Goal: Information Seeking & Learning: Check status

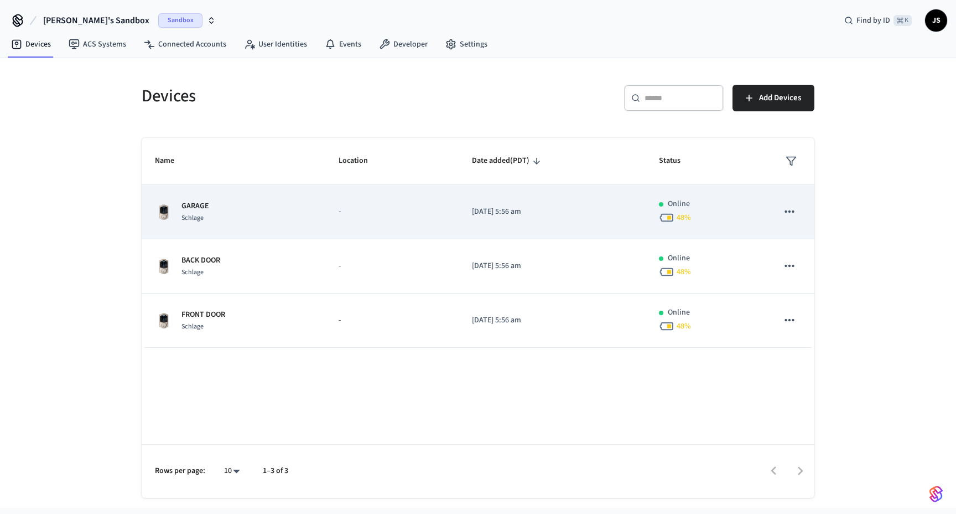
click at [303, 209] on div "GARAGE Schlage" at bounding box center [233, 211] width 157 height 23
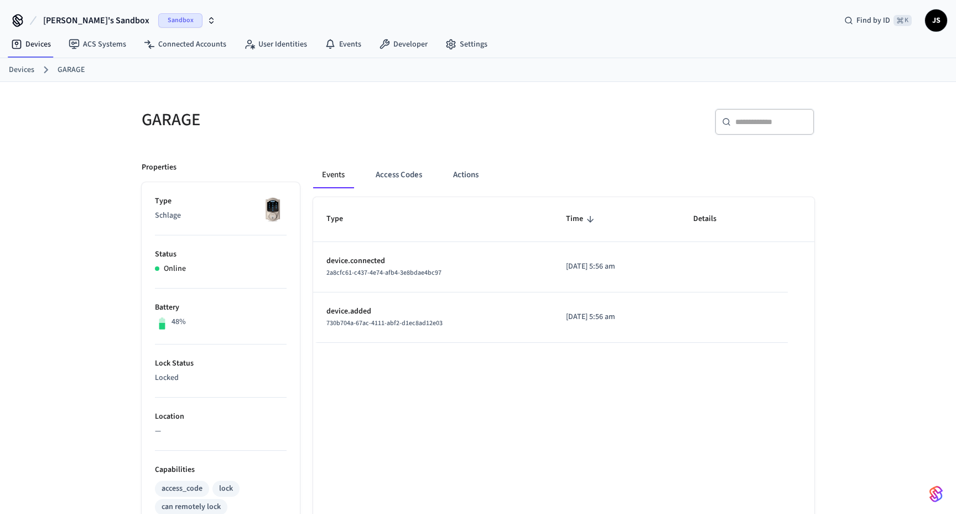
click at [463, 120] on h5 "GARAGE" at bounding box center [307, 119] width 330 height 23
click at [939, 21] on span "JS" at bounding box center [936, 21] width 20 height 20
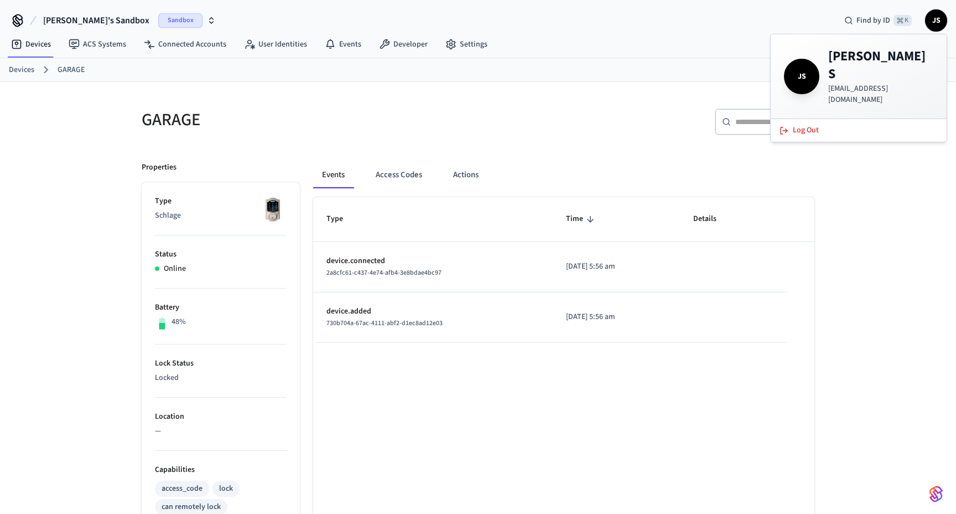
click at [939, 21] on span "JS" at bounding box center [936, 21] width 20 height 20
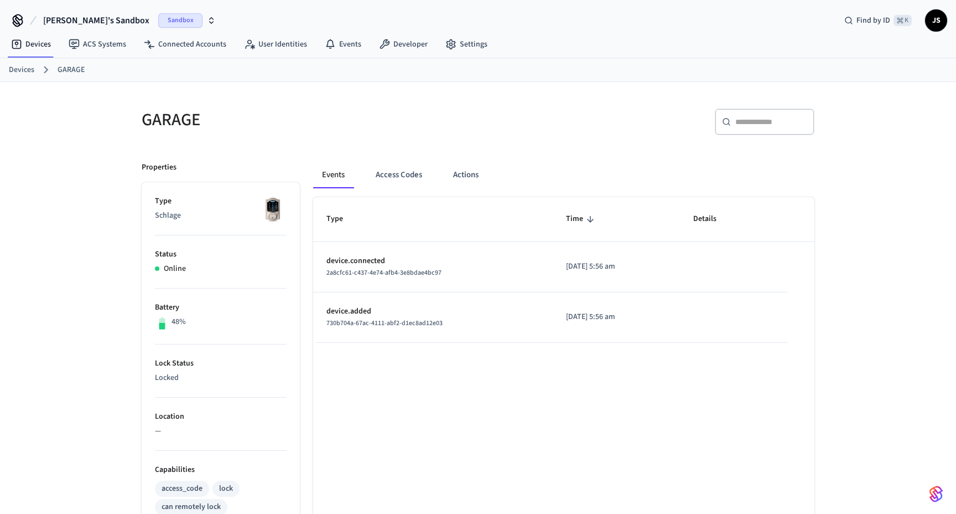
click at [939, 21] on span "JS" at bounding box center [936, 21] width 20 height 20
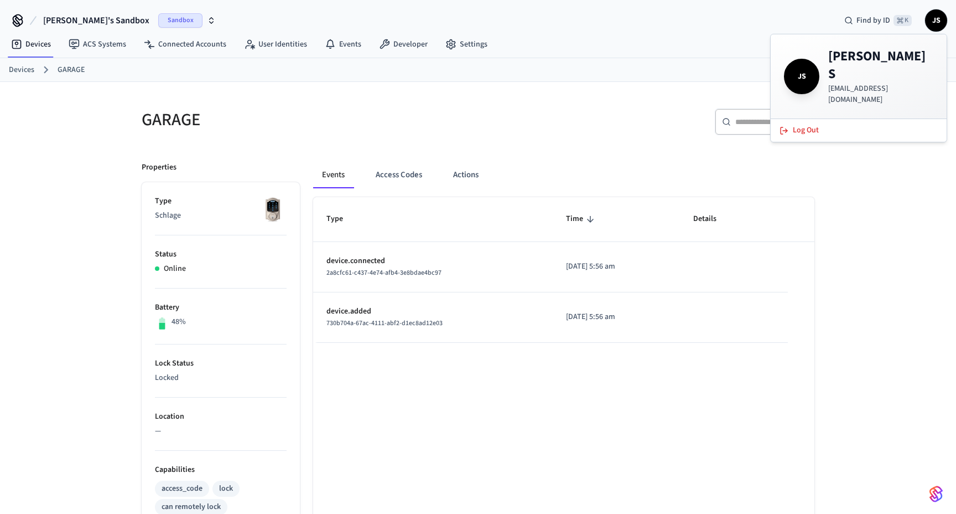
click at [939, 21] on span "JS" at bounding box center [936, 21] width 20 height 20
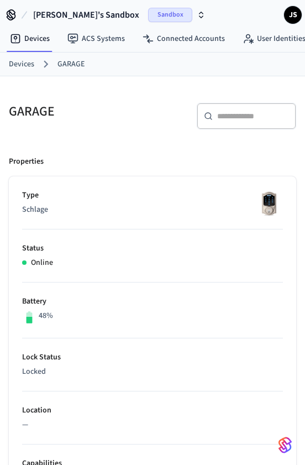
click at [296, 15] on span "JS" at bounding box center [293, 14] width 15 height 15
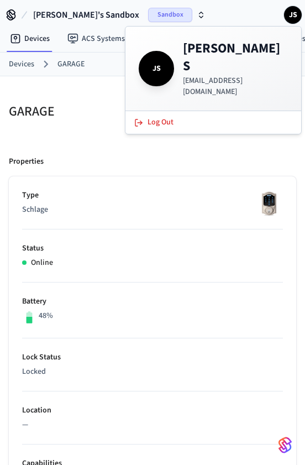
click at [296, 15] on span "JS" at bounding box center [293, 14] width 15 height 15
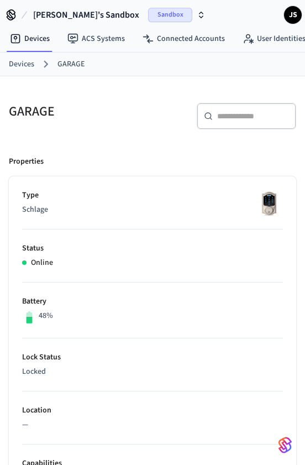
click at [12, 17] on icon at bounding box center [12, 18] width 1 height 3
click at [92, 40] on link "ACS Systems" at bounding box center [96, 39] width 75 height 20
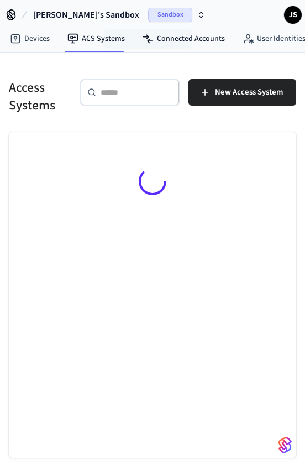
click at [169, 40] on link "Connected Accounts" at bounding box center [184, 39] width 100 height 20
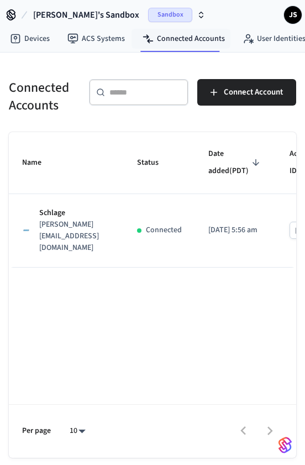
click at [265, 37] on link "User Identities" at bounding box center [274, 39] width 81 height 20
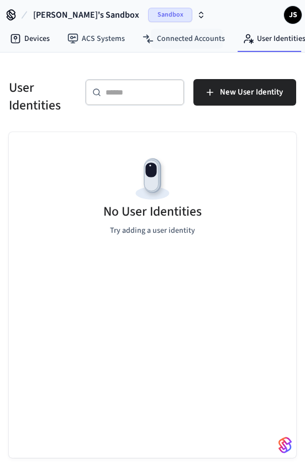
click at [31, 42] on link "Devices" at bounding box center [30, 39] width 58 height 20
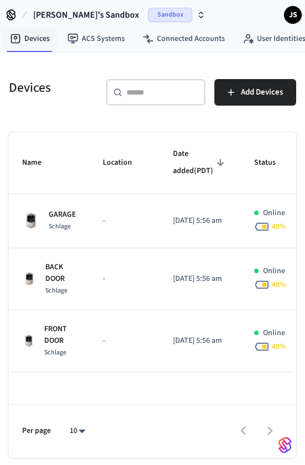
click at [89, 41] on link "ACS Systems" at bounding box center [96, 39] width 75 height 20
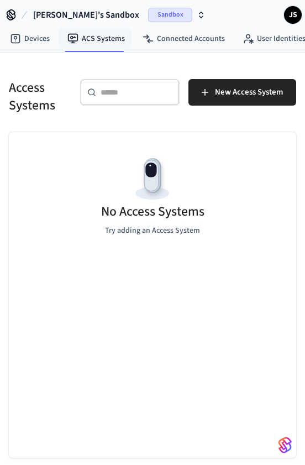
click at [170, 40] on link "Connected Accounts" at bounding box center [184, 39] width 100 height 20
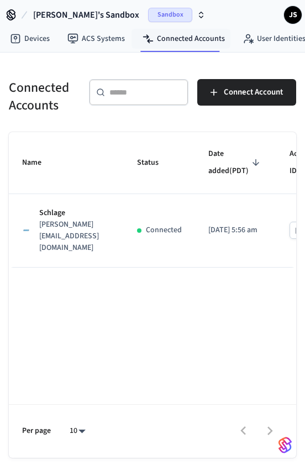
click at [271, 42] on link "User Identities" at bounding box center [274, 39] width 81 height 20
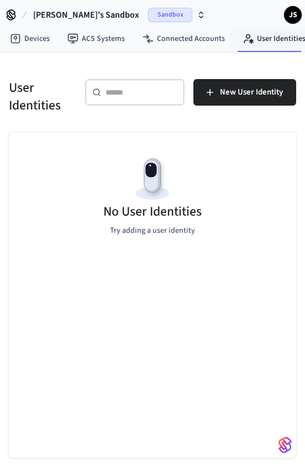
click at [176, 37] on link "Connected Accounts" at bounding box center [184, 39] width 100 height 20
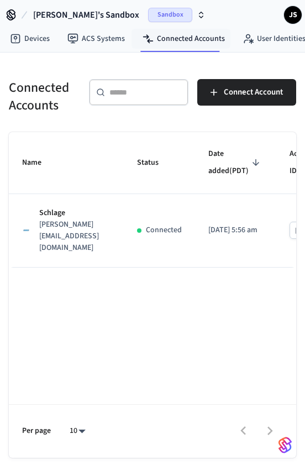
click at [103, 39] on link "ACS Systems" at bounding box center [96, 39] width 75 height 20
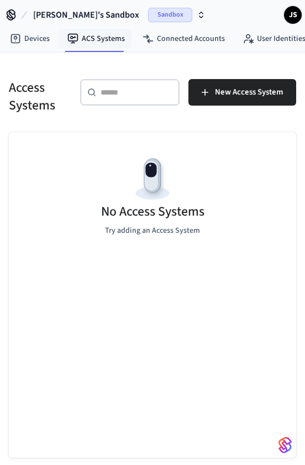
click at [15, 38] on icon at bounding box center [15, 38] width 11 height 11
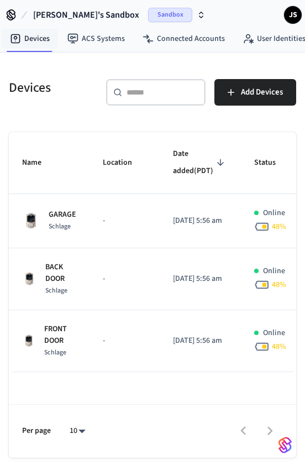
click at [292, 14] on span "JS" at bounding box center [293, 14] width 15 height 15
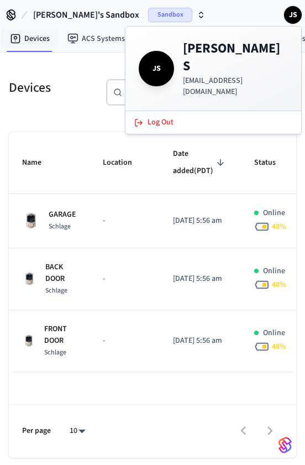
click at [295, 14] on span "JS" at bounding box center [293, 14] width 15 height 15
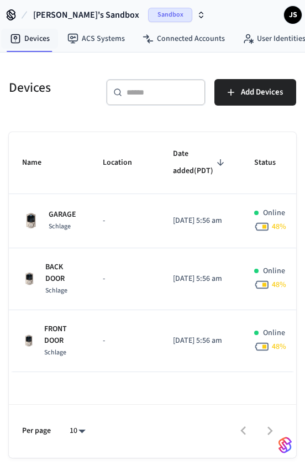
click at [295, 14] on span "JS" at bounding box center [293, 14] width 15 height 15
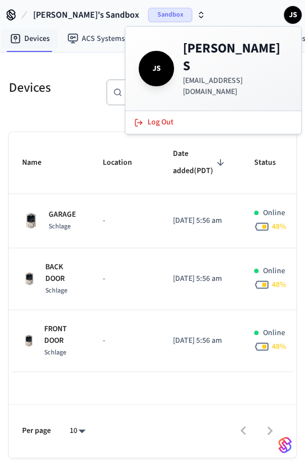
click at [293, 14] on span "JS" at bounding box center [293, 14] width 15 height 15
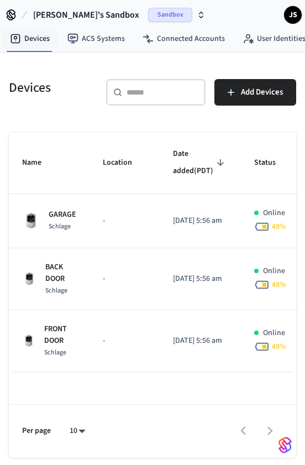
click at [88, 234] on td "GARAGE Schlage" at bounding box center [49, 221] width 81 height 54
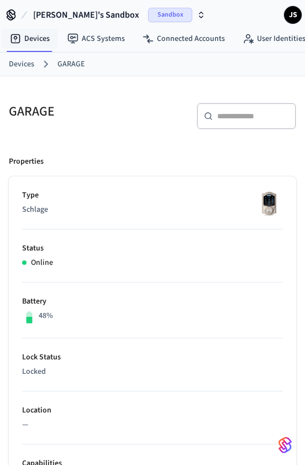
click at [22, 68] on link "Devices" at bounding box center [21, 65] width 25 height 12
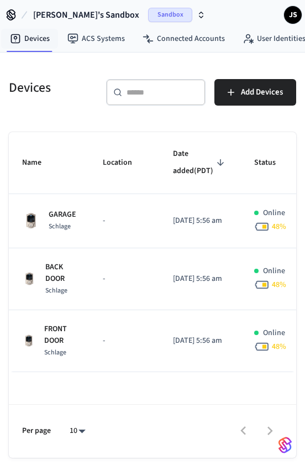
click at [98, 234] on td "-" at bounding box center [125, 221] width 70 height 54
